Goal: Task Accomplishment & Management: Complete application form

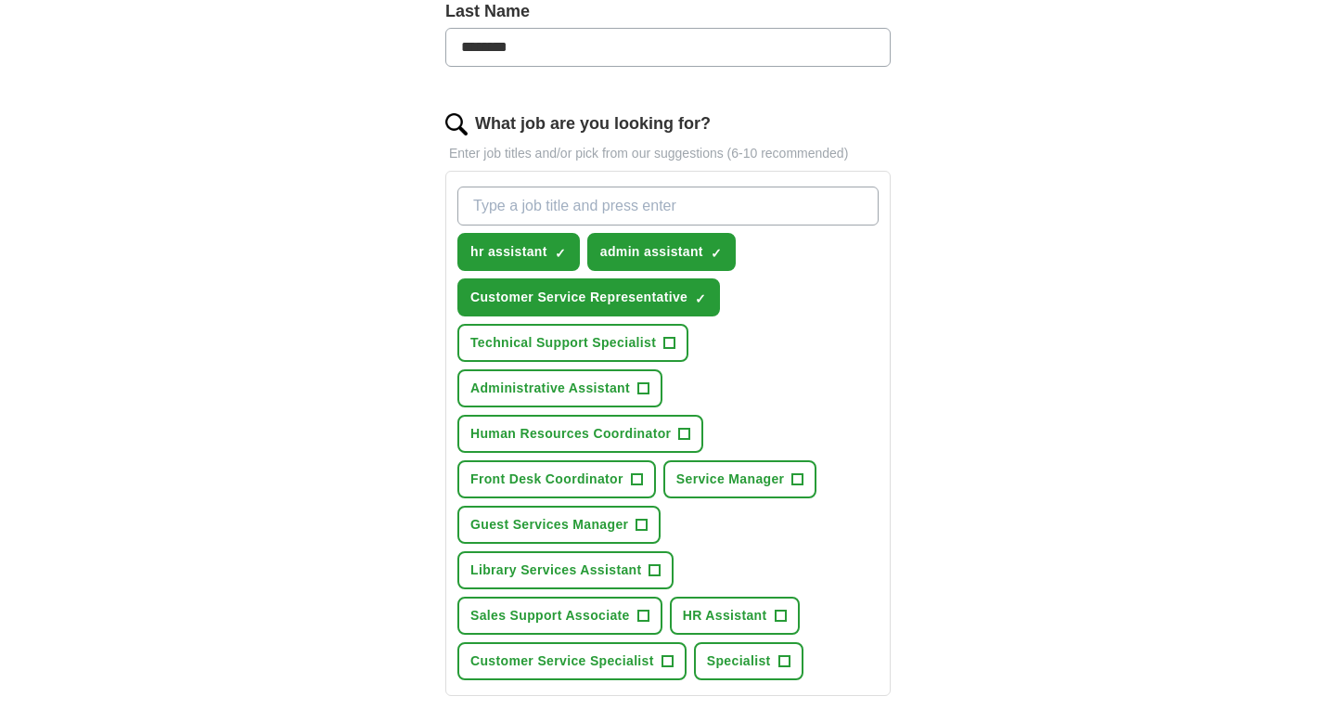
scroll to position [515, 0]
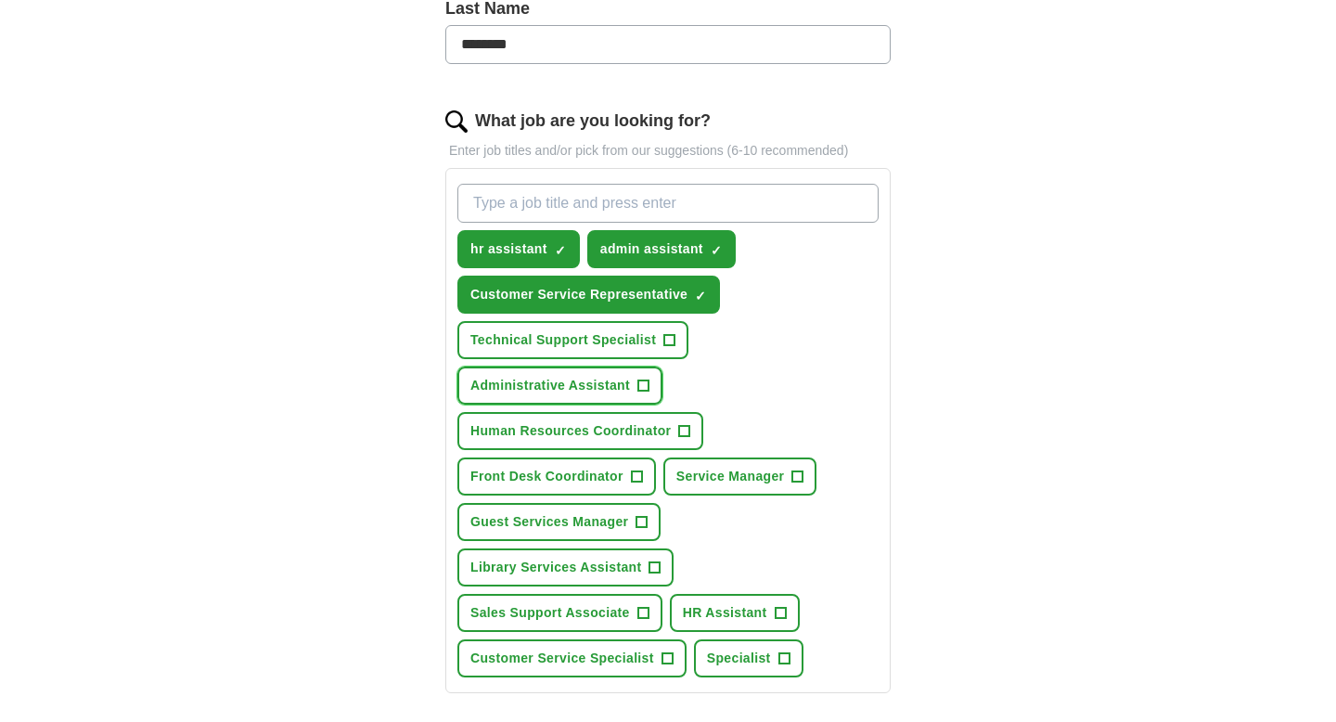
click at [648, 389] on span "+" at bounding box center [643, 385] width 12 height 12
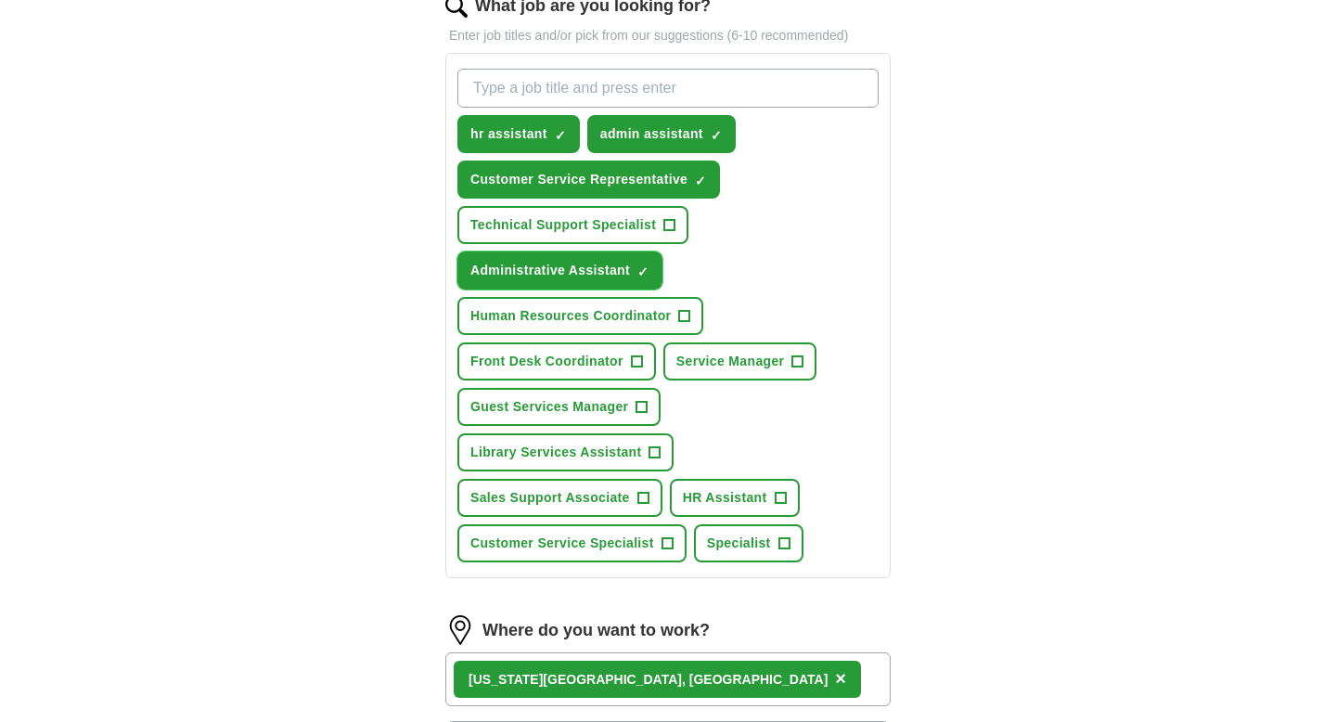
scroll to position [651, 0]
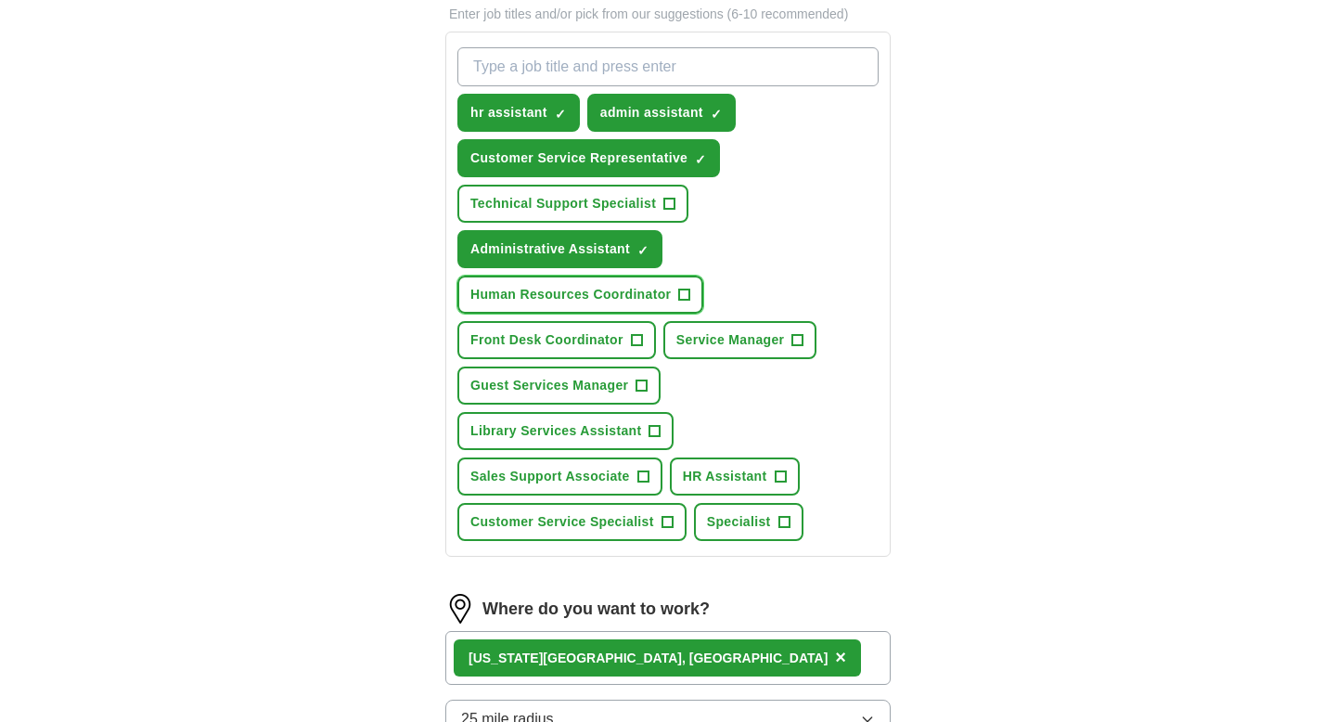
click at [691, 297] on button "Human Resources Coordinator +" at bounding box center [580, 295] width 246 height 38
click at [634, 341] on span "+" at bounding box center [636, 340] width 11 height 15
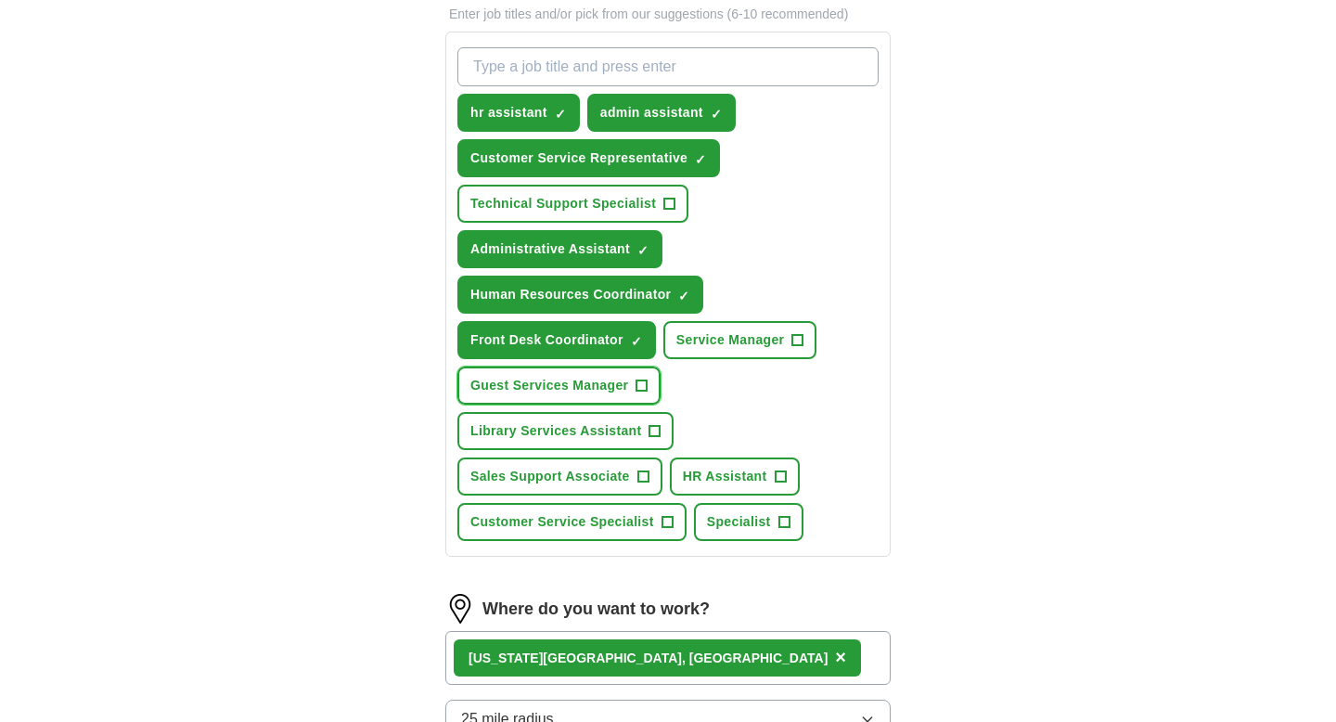
click at [650, 371] on button "Guest Services Manager +" at bounding box center [558, 385] width 203 height 38
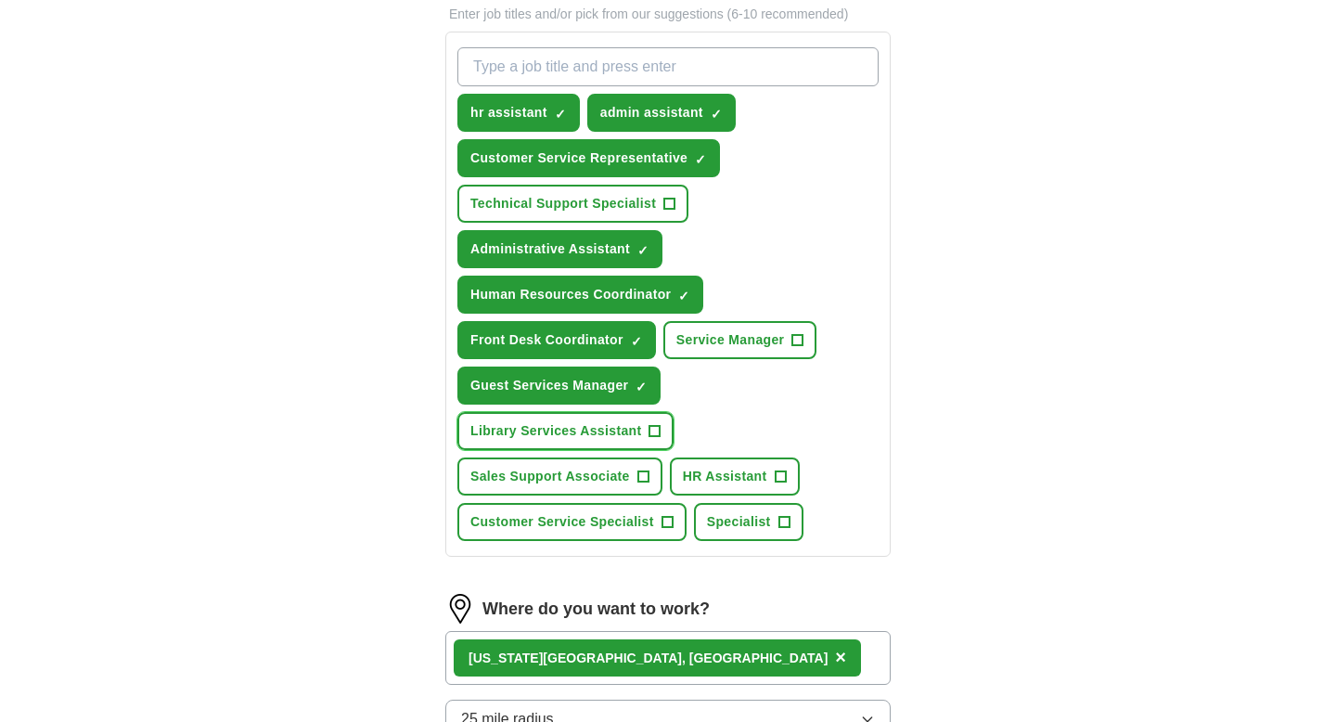
click at [644, 422] on button "Library Services Assistant +" at bounding box center [565, 431] width 216 height 38
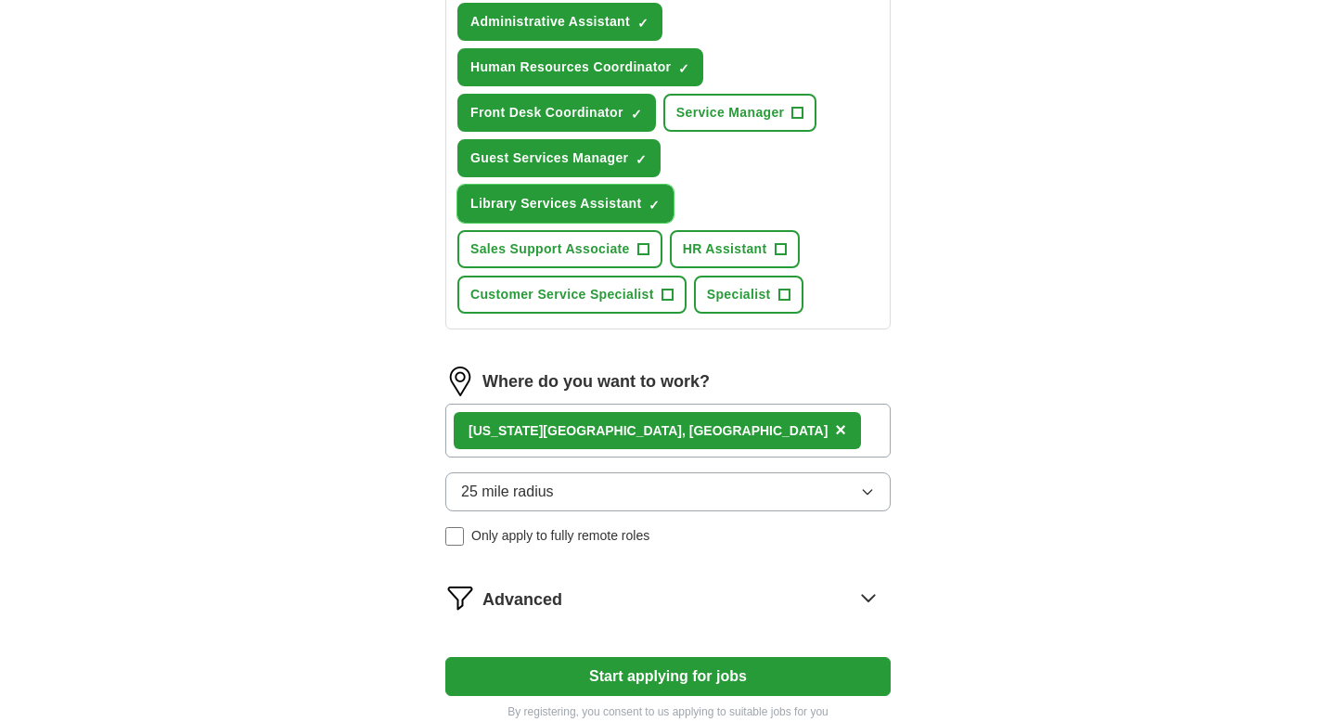
scroll to position [886, 0]
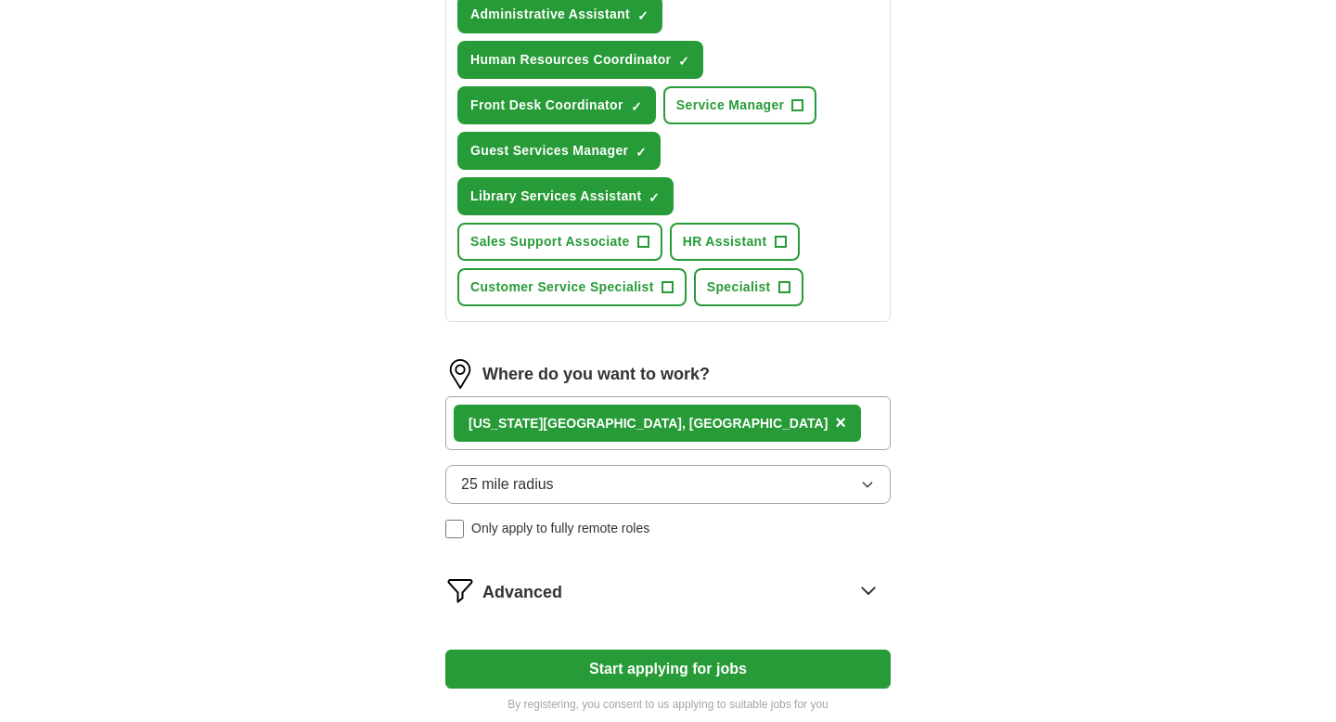
click at [659, 483] on button "25 mile radius" at bounding box center [667, 484] width 445 height 39
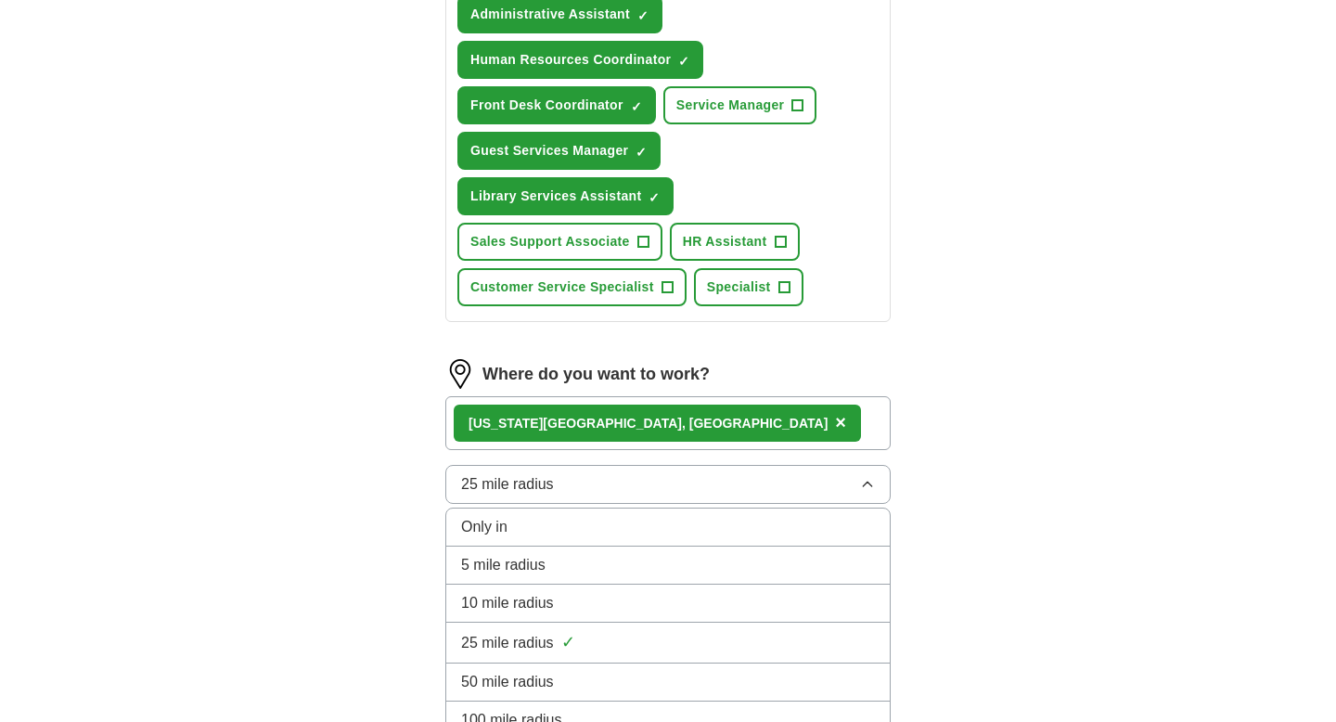
click at [616, 484] on button "25 mile radius" at bounding box center [667, 484] width 445 height 39
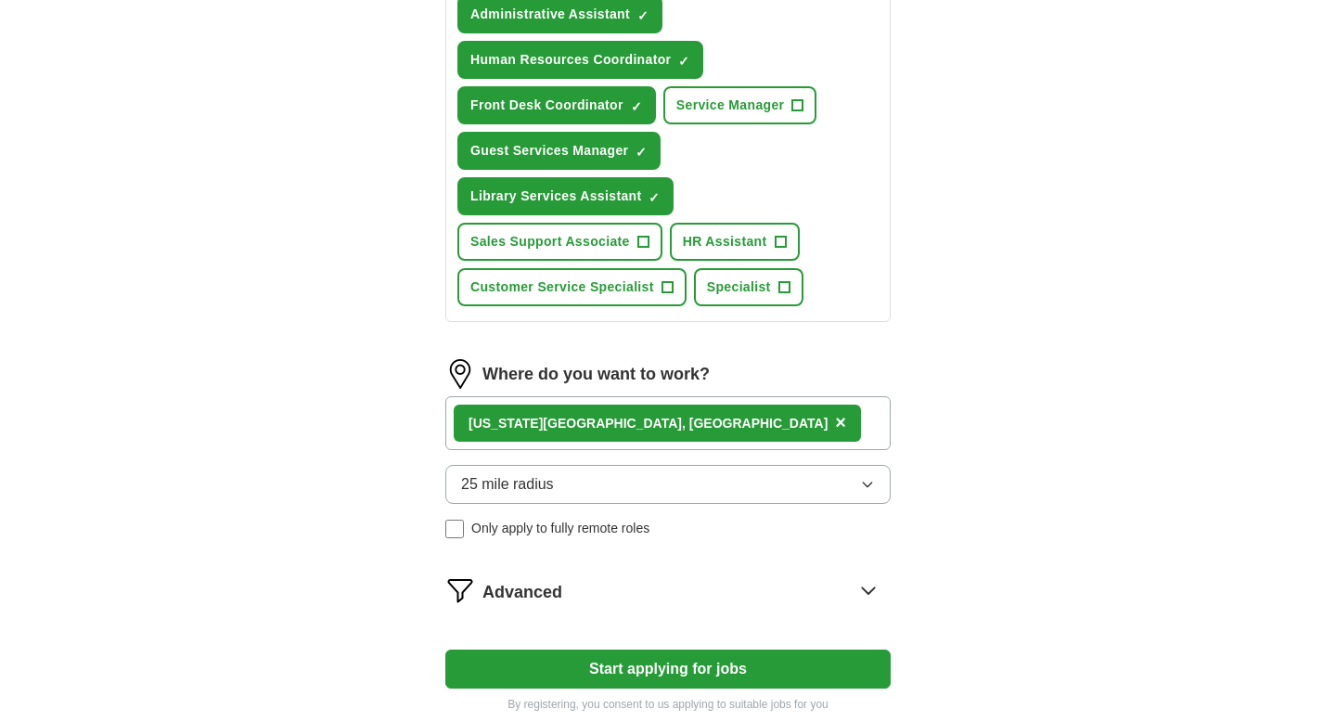
click at [616, 484] on button "25 mile radius" at bounding box center [667, 484] width 445 height 39
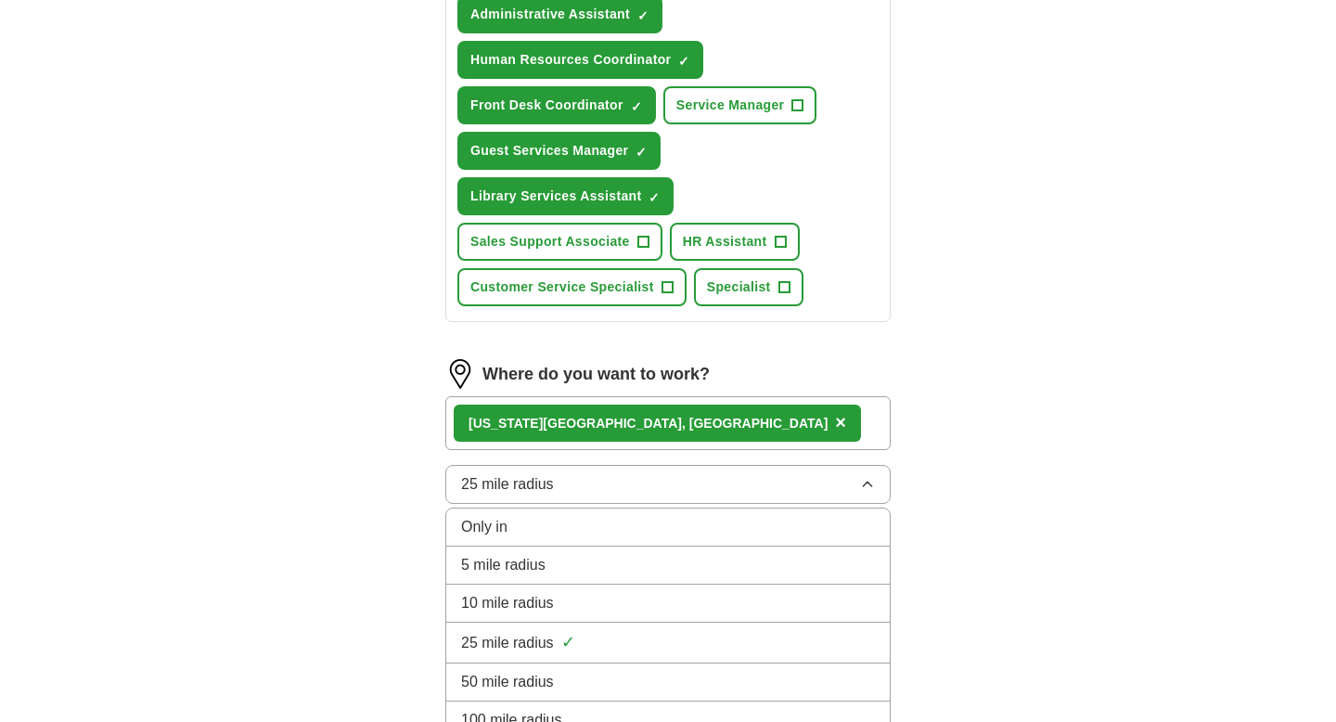
click at [585, 611] on div "10 mile radius" at bounding box center [668, 603] width 414 height 22
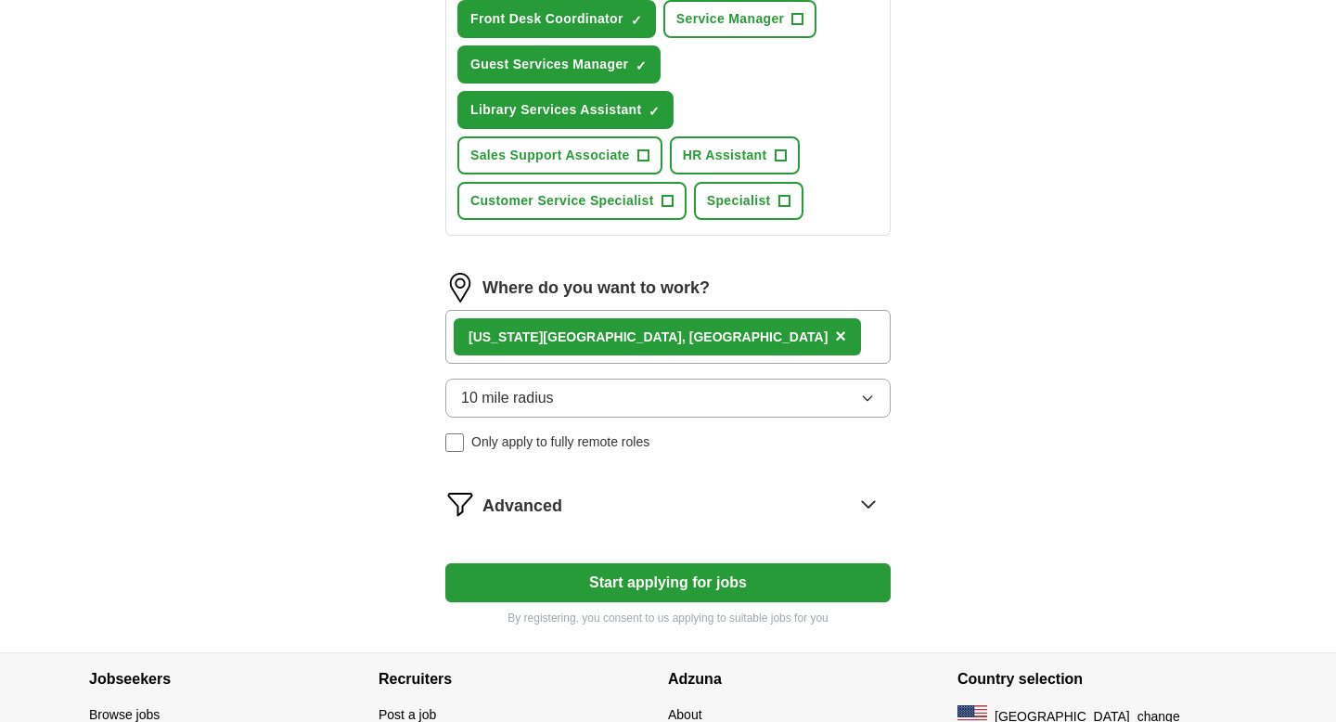
scroll to position [975, 0]
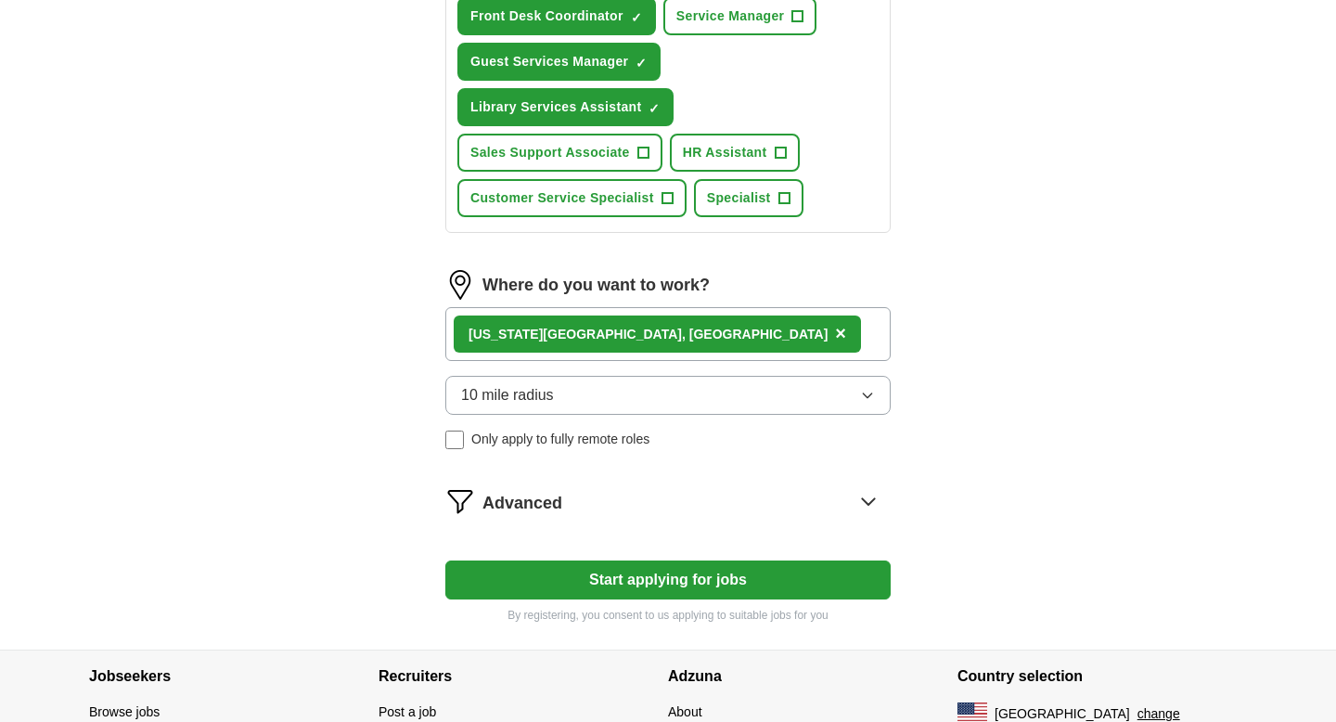
click at [598, 505] on div "Advanced" at bounding box center [686, 501] width 408 height 30
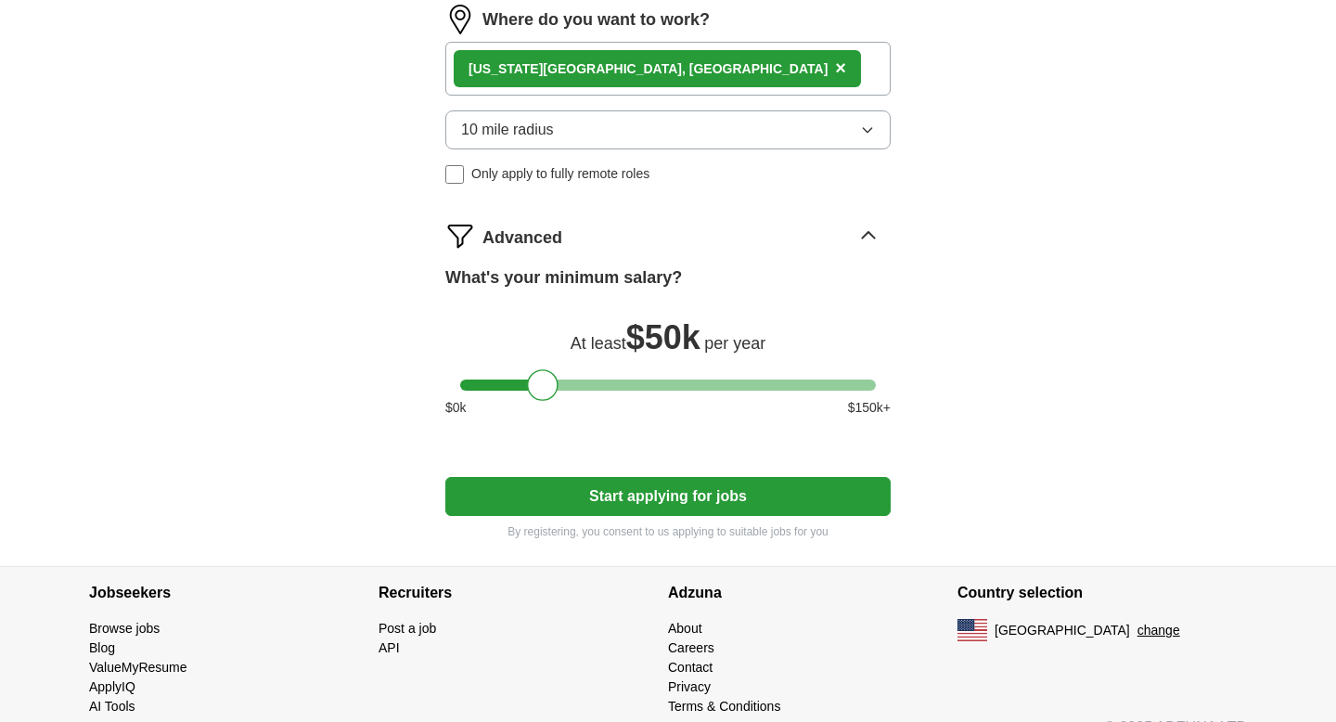
scroll to position [1272, 0]
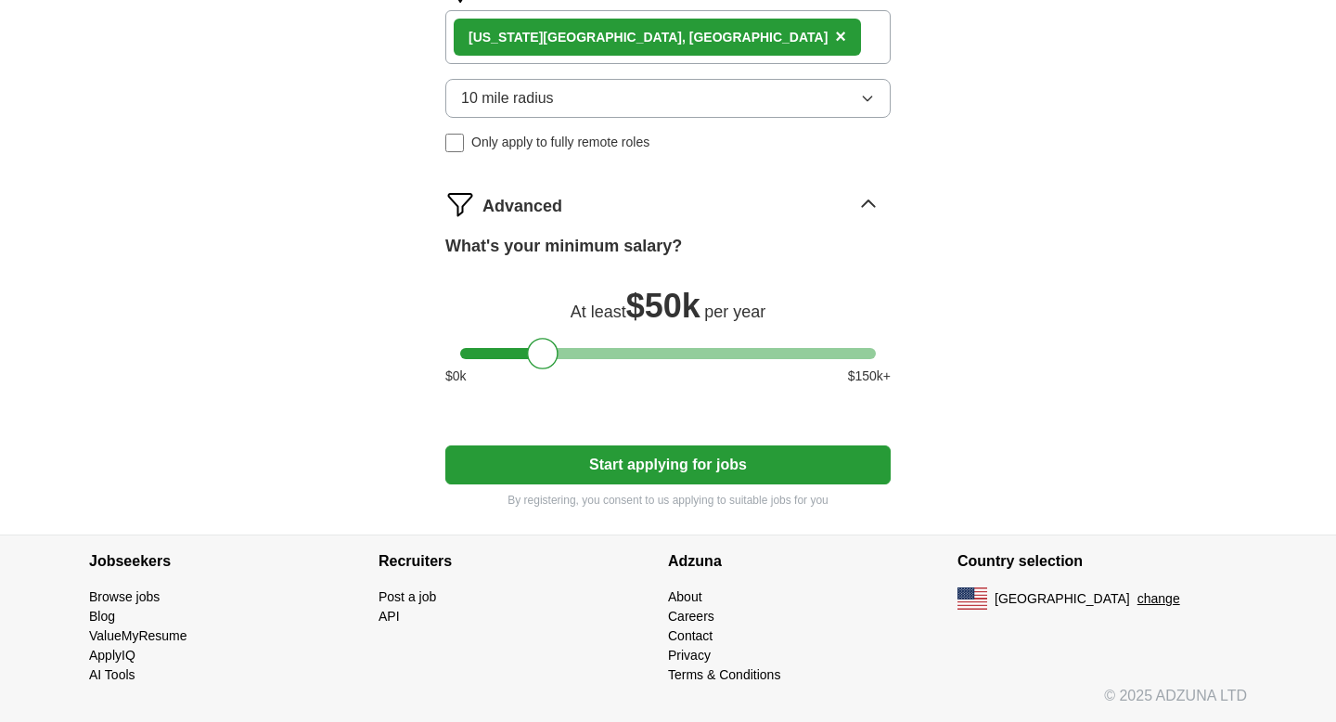
click at [611, 461] on button "Start applying for jobs" at bounding box center [667, 464] width 445 height 39
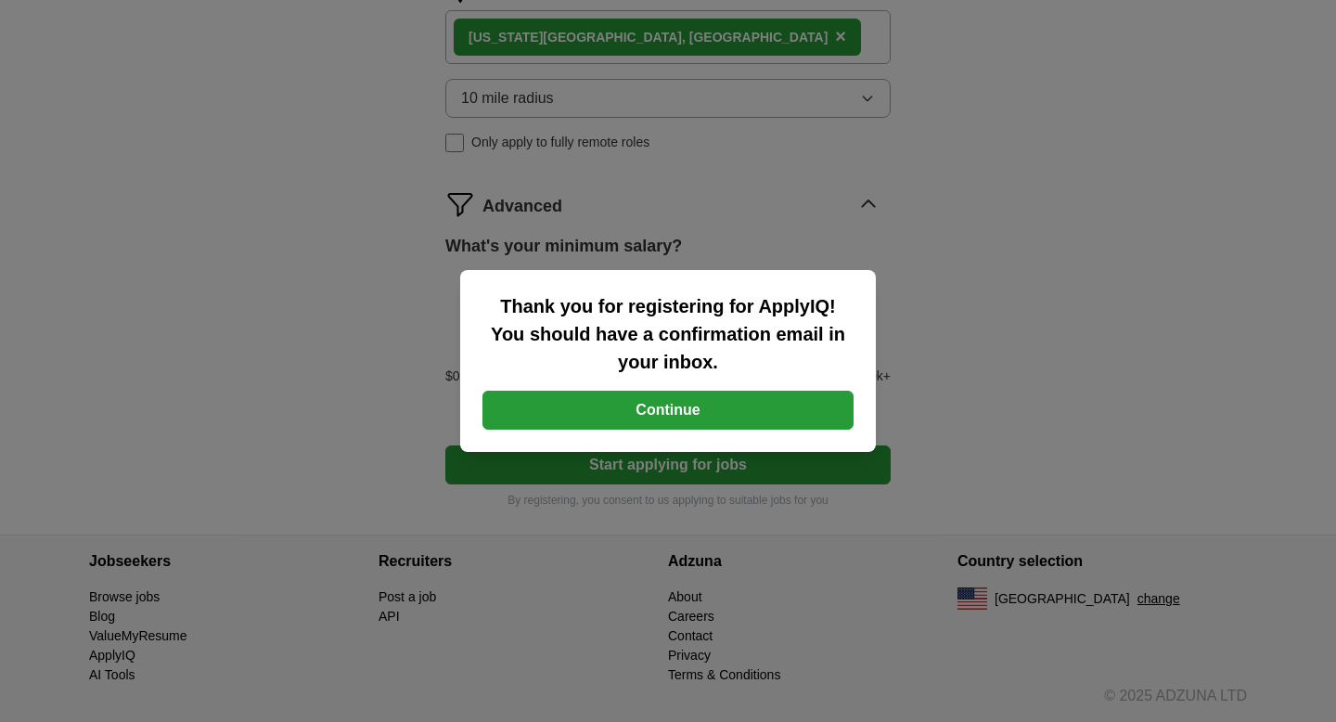
click at [655, 415] on button "Continue" at bounding box center [667, 410] width 371 height 39
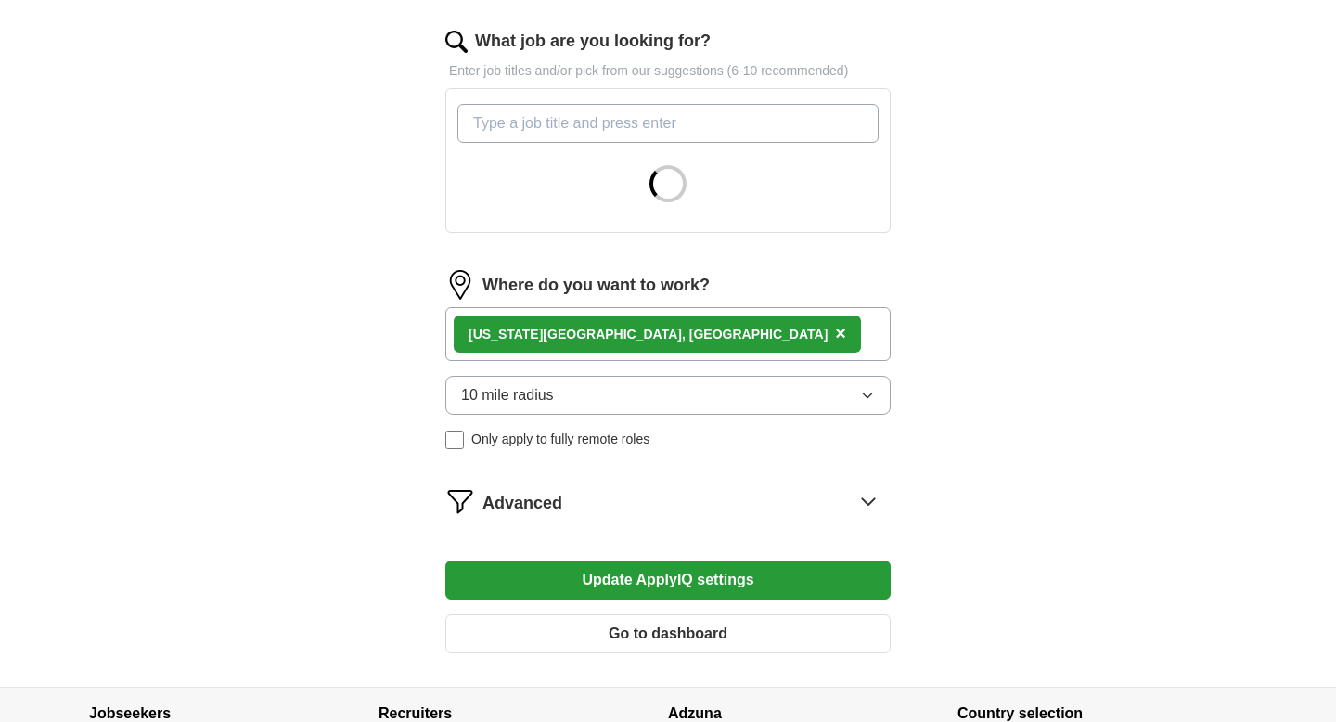
scroll to position [594, 0]
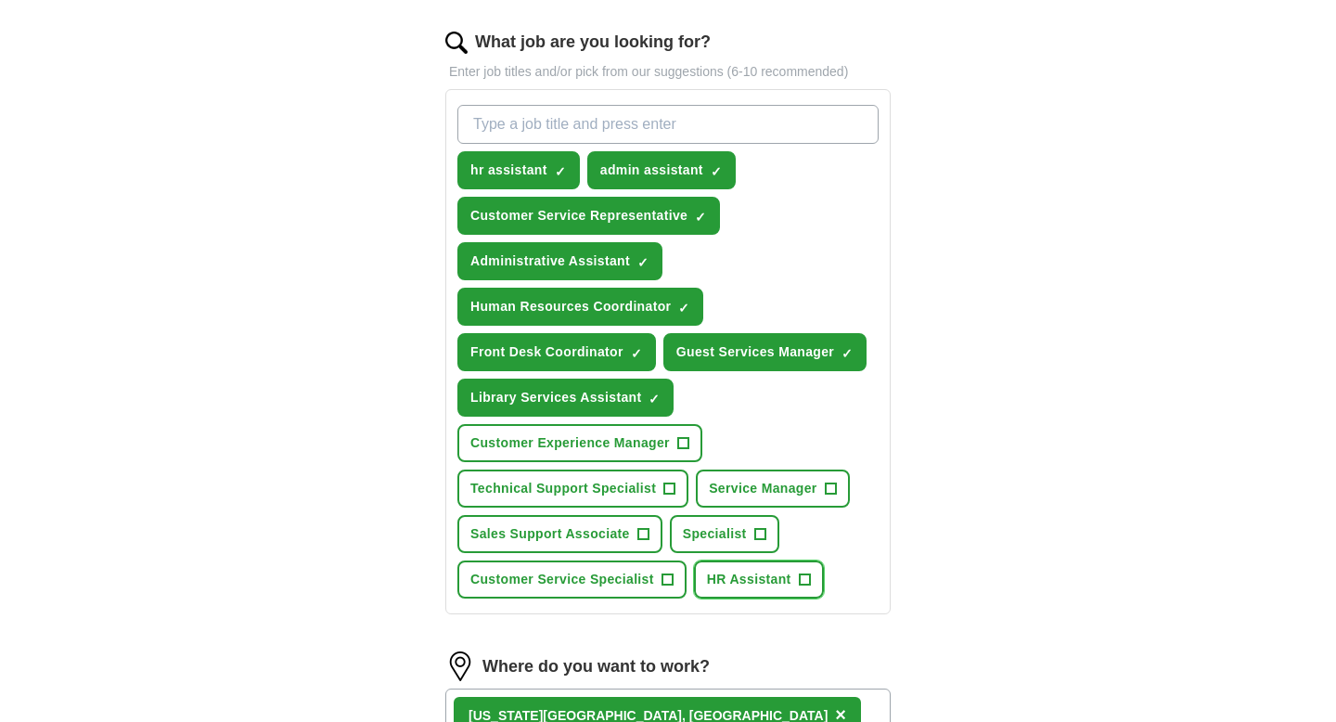
click at [804, 578] on span "+" at bounding box center [804, 579] width 11 height 15
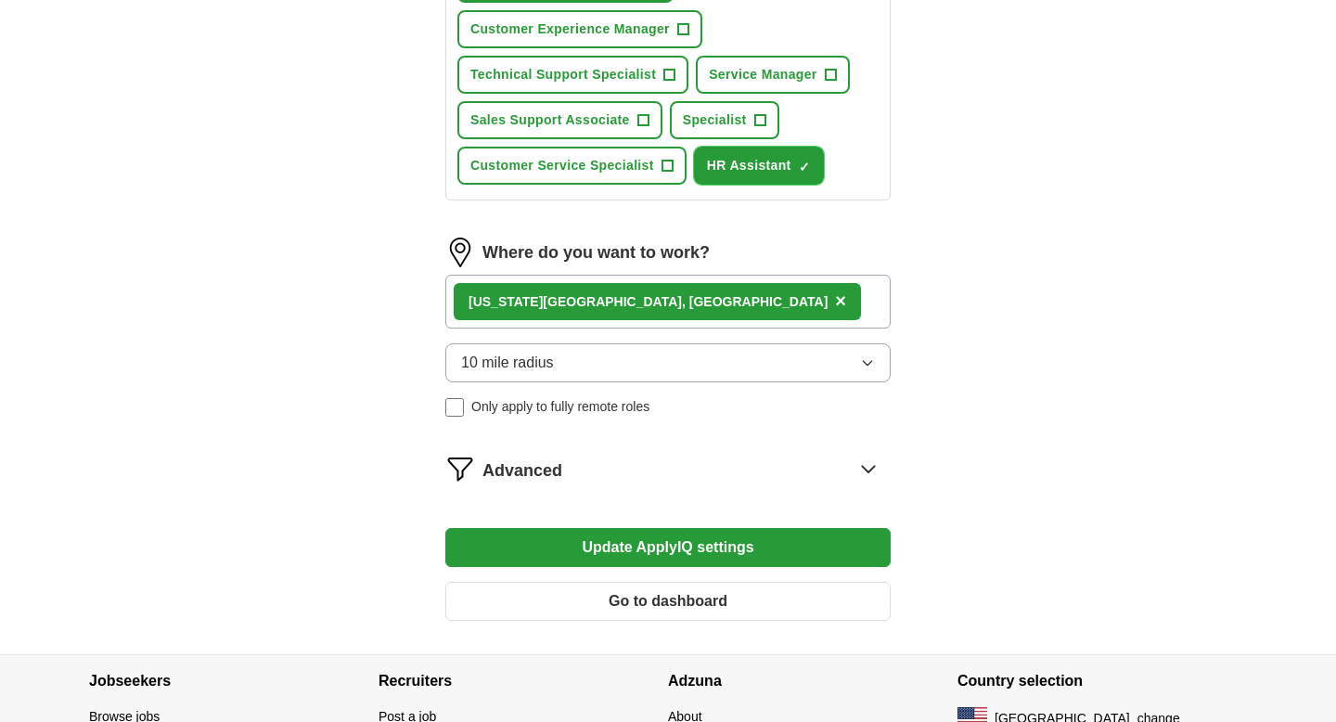
scroll to position [1039, 0]
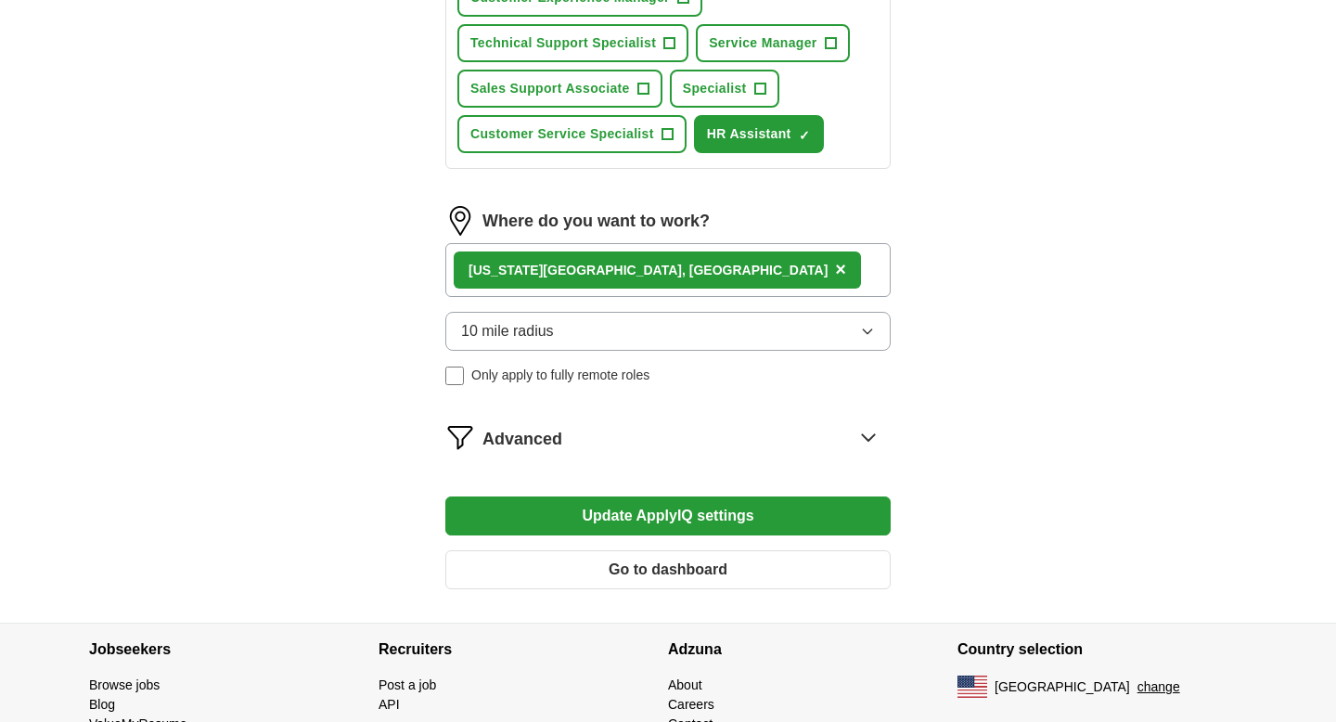
click at [738, 506] on button "Update ApplyIQ settings" at bounding box center [667, 515] width 445 height 39
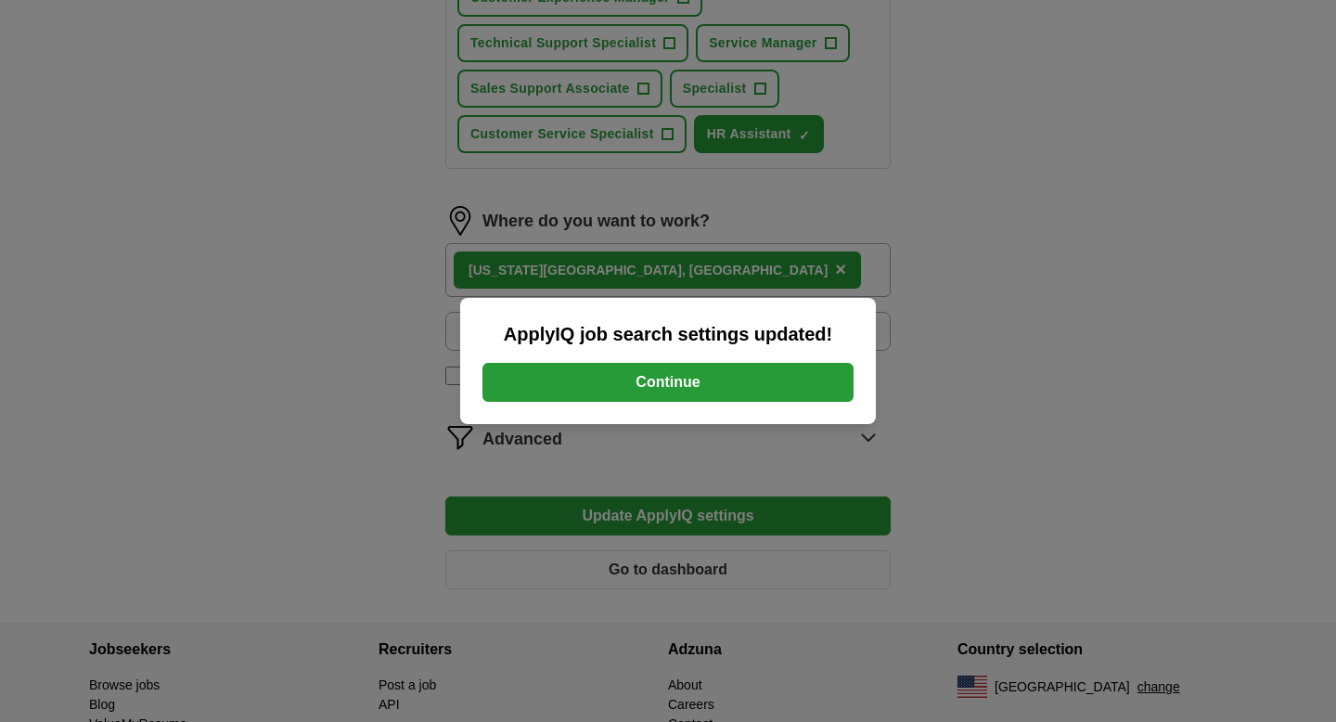
click at [748, 384] on button "Continue" at bounding box center [667, 382] width 371 height 39
